Goal: Contribute content: Contribute content

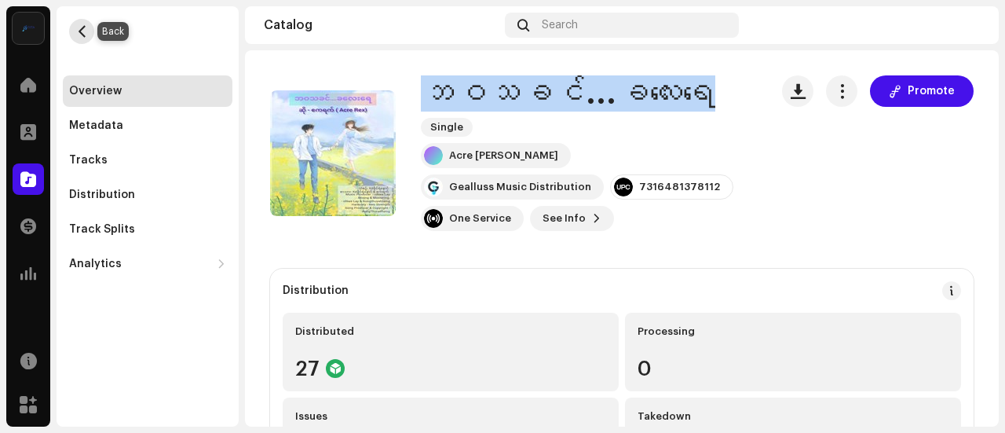
click at [92, 27] on button "button" at bounding box center [81, 31] width 25 height 25
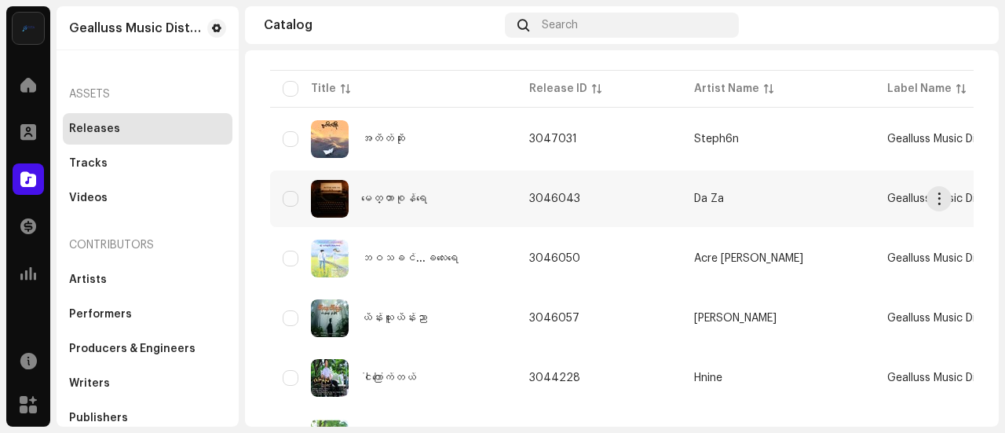
scroll to position [177, 0]
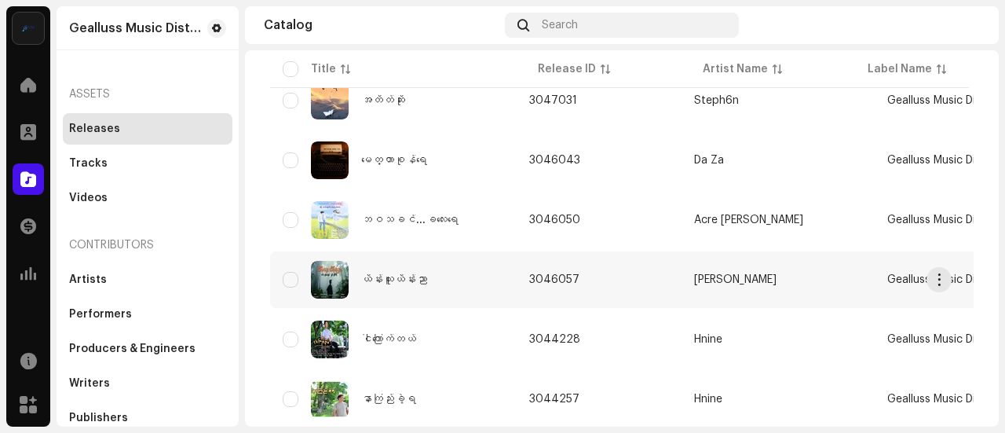
click at [480, 287] on div "ယိန်းယူးယိန်းညာ" at bounding box center [394, 280] width 222 height 38
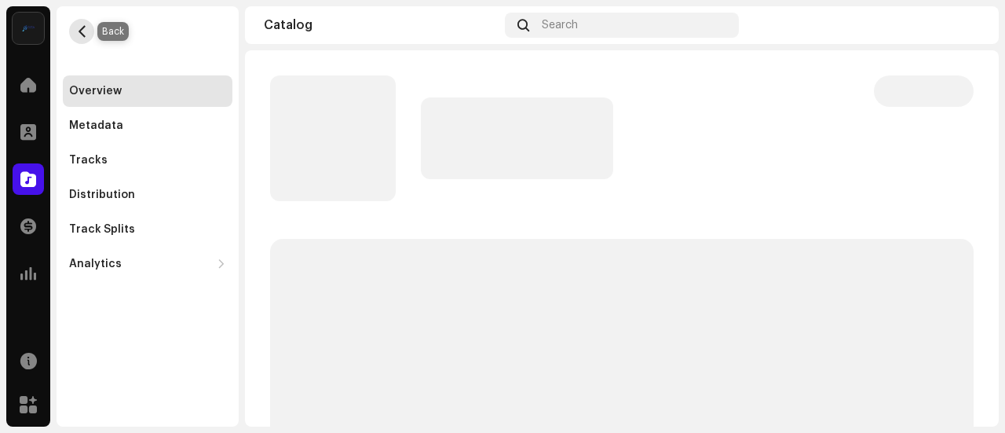
click at [84, 30] on span "button" at bounding box center [82, 31] width 12 height 13
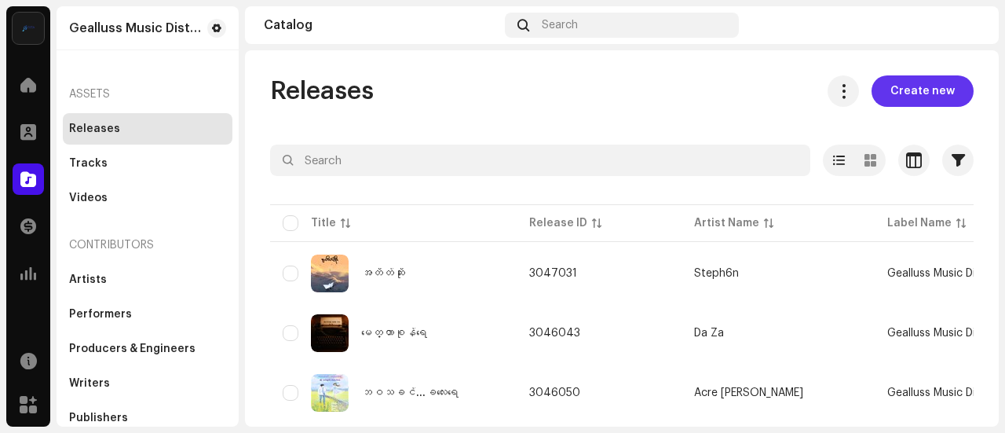
click at [907, 93] on span "Create new" at bounding box center [923, 90] width 64 height 31
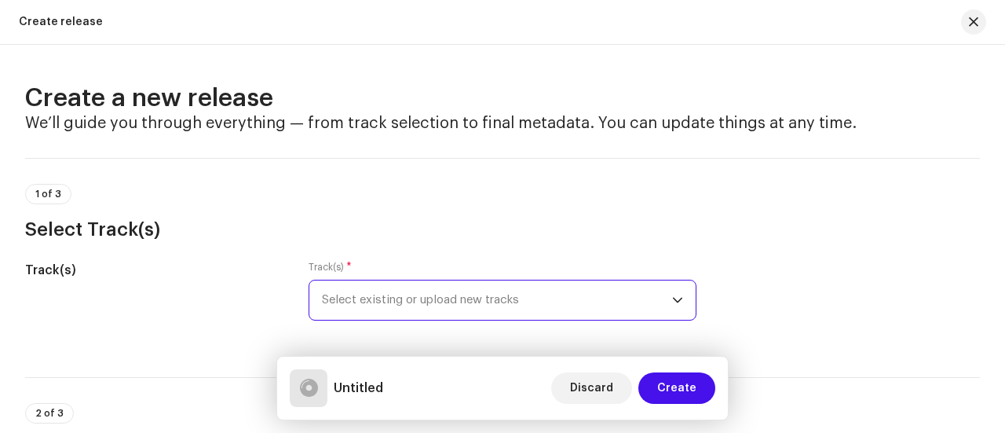
click at [401, 295] on span "Select existing or upload new tracks" at bounding box center [497, 299] width 350 height 39
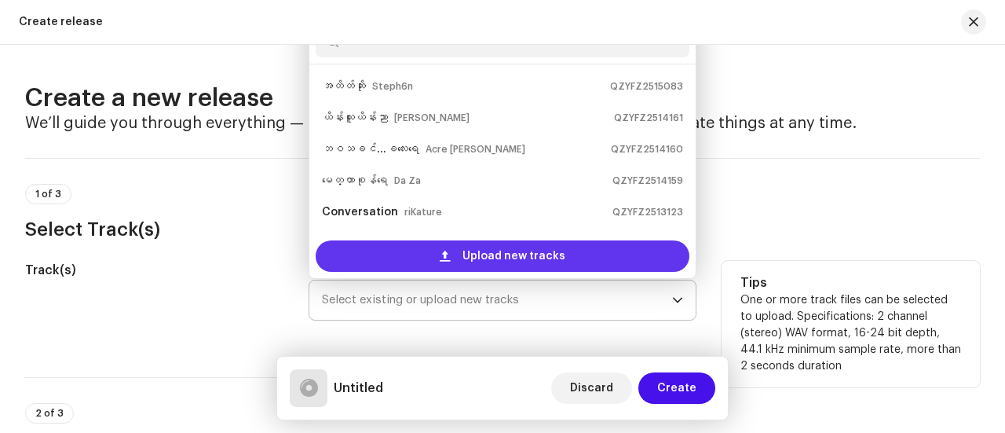
click at [401, 264] on div "Upload new tracks" at bounding box center [503, 255] width 374 height 31
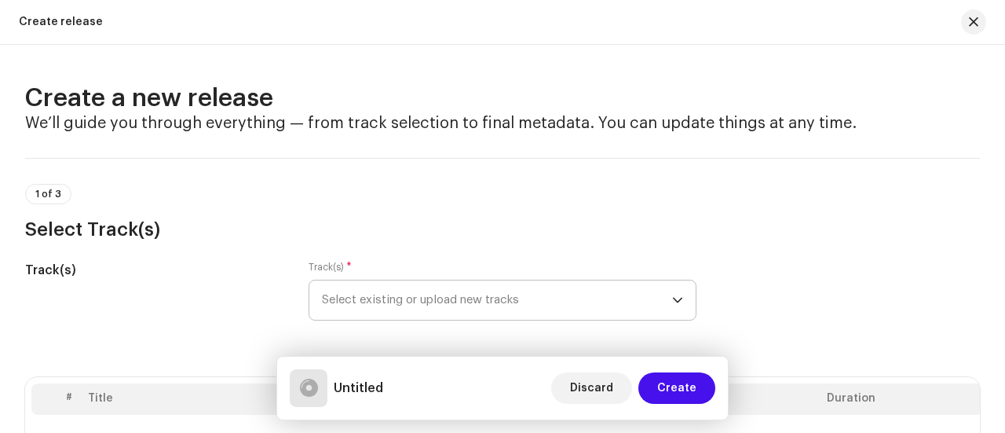
click at [272, 198] on div "1 of 3 Select Track(s)" at bounding box center [502, 213] width 955 height 58
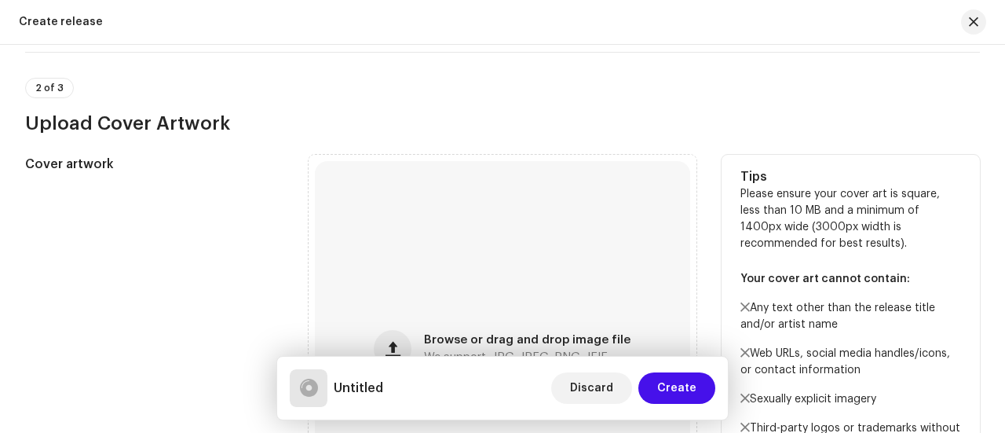
scroll to position [446, 0]
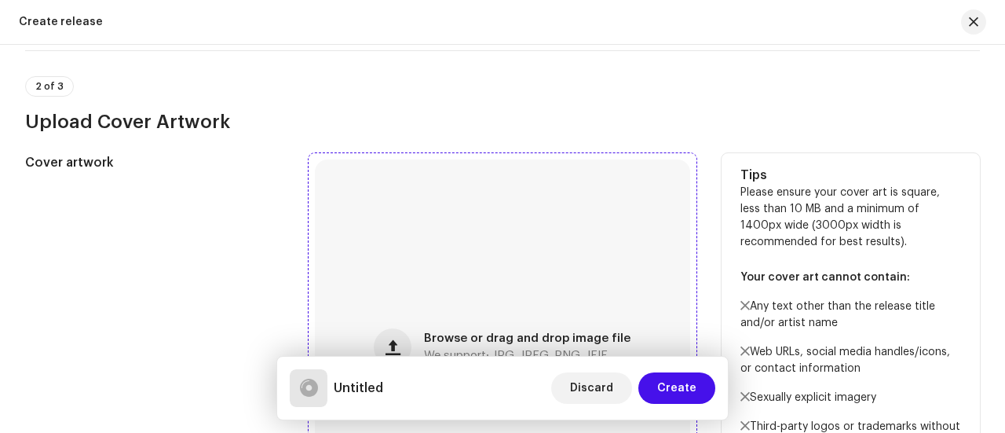
click at [381, 262] on div "Browse or drag and drop image file We support: JPG, JPEG, PNG, JFIF" at bounding box center [502, 346] width 375 height 375
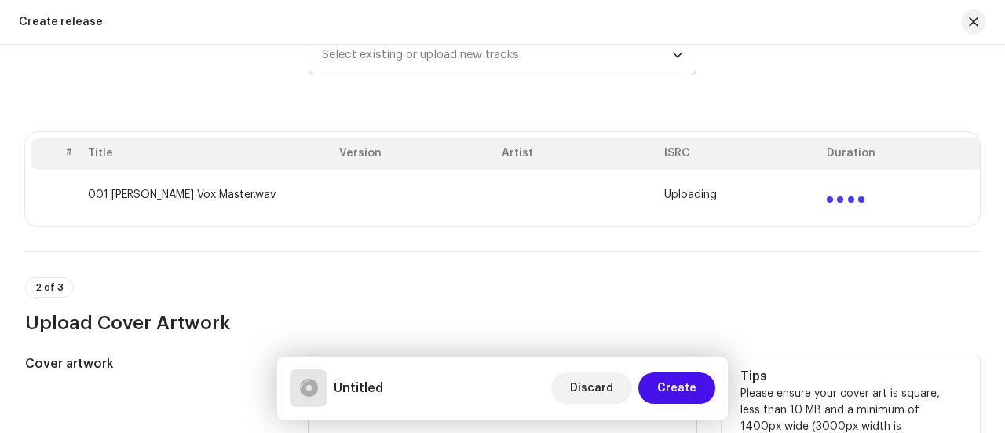
scroll to position [244, 0]
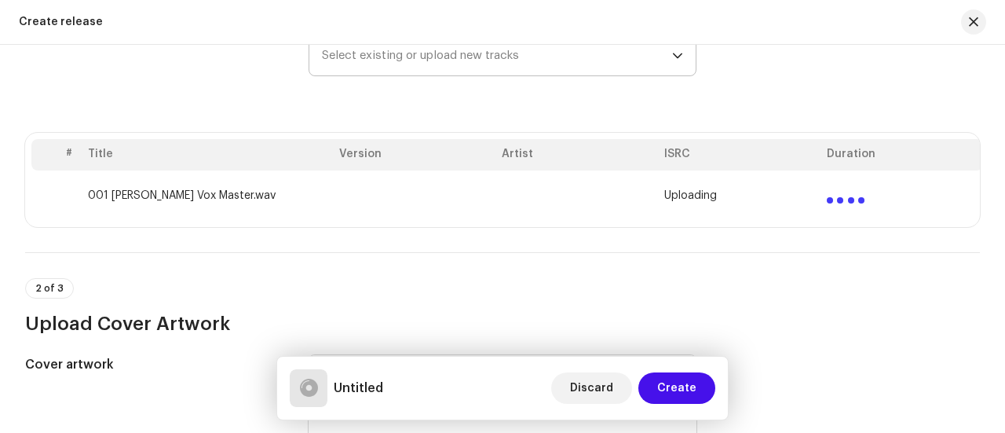
click at [251, 200] on td "001 [PERSON_NAME] Vox Master.wav" at bounding box center [207, 195] width 251 height 50
click at [222, 88] on div "Track(s)" at bounding box center [154, 55] width 258 height 79
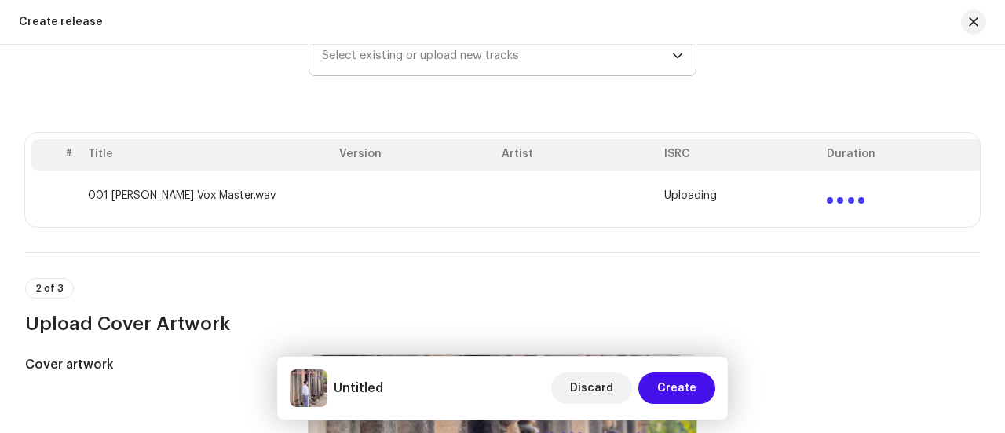
click at [207, 92] on div "Track(s)" at bounding box center [154, 55] width 258 height 79
click at [375, 154] on th "Version" at bounding box center [414, 154] width 163 height 31
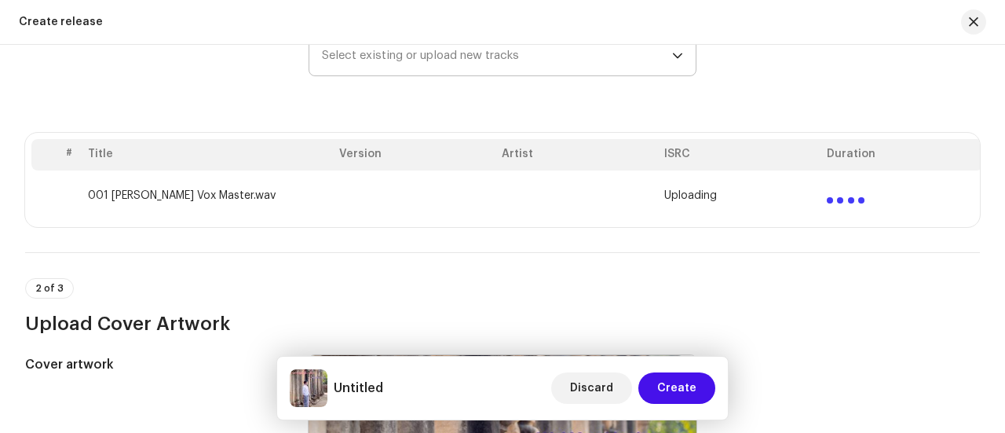
click at [355, 157] on th "Version" at bounding box center [414, 154] width 163 height 31
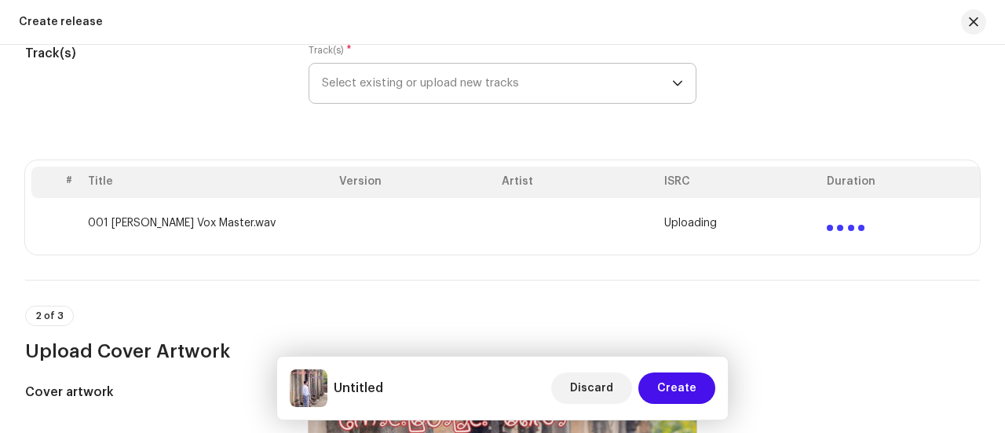
scroll to position [201, 0]
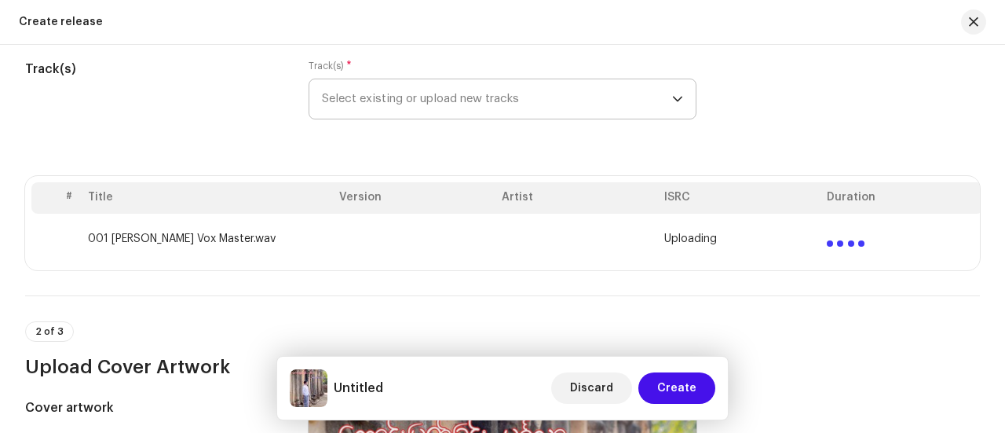
click at [328, 64] on label "Track(s) *" at bounding box center [330, 66] width 43 height 13
click at [335, 64] on label "Track(s) *" at bounding box center [330, 66] width 43 height 13
click at [275, 64] on h5 "Track(s)" at bounding box center [154, 69] width 258 height 19
